Goal: Information Seeking & Learning: Learn about a topic

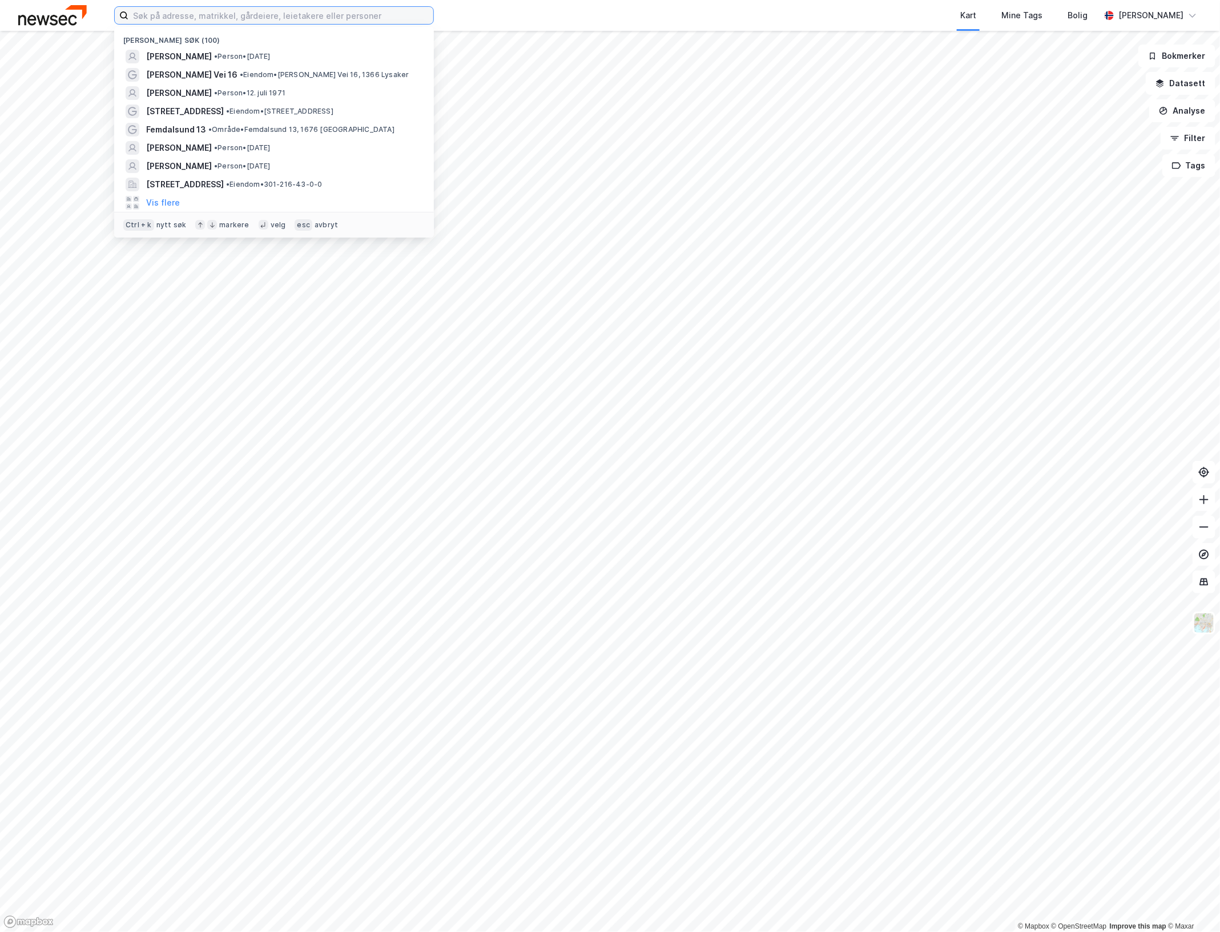
click at [277, 9] on input at bounding box center [280, 15] width 305 height 17
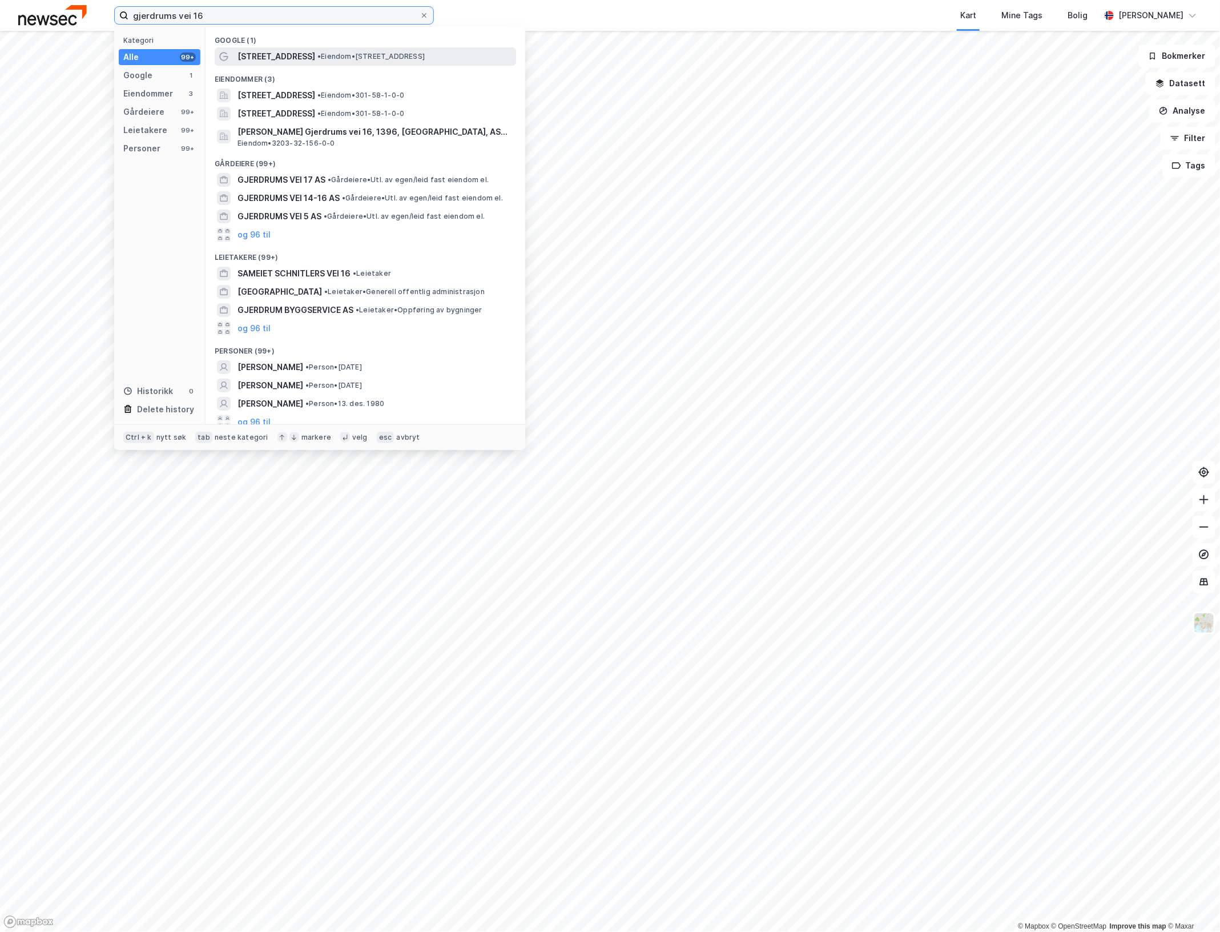
type input "gjerdrums vei 16"
click at [317, 61] on span "• Eiendom • [STREET_ADDRESS]" at bounding box center [370, 56] width 107 height 9
